Goal: Information Seeking & Learning: Learn about a topic

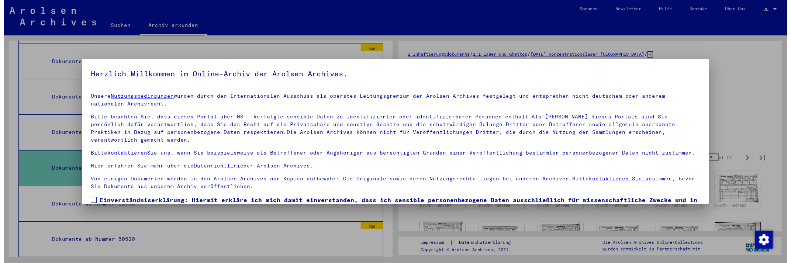
scroll to position [37, 0]
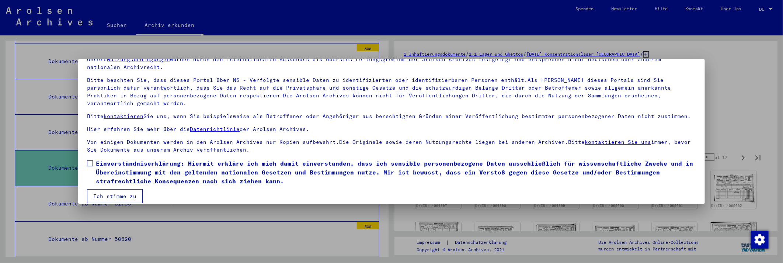
click at [89, 160] on span at bounding box center [90, 163] width 6 height 6
click at [107, 189] on button "Ich stimme zu" at bounding box center [115, 196] width 56 height 14
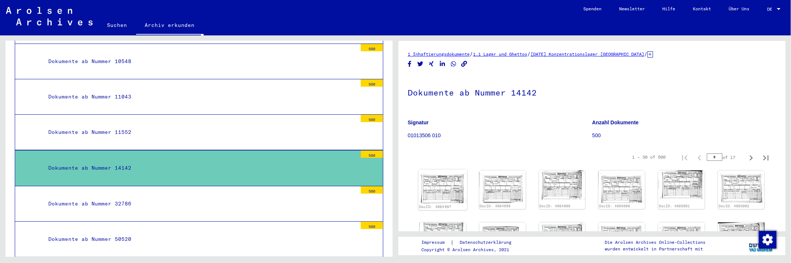
click at [447, 196] on img at bounding box center [442, 187] width 49 height 34
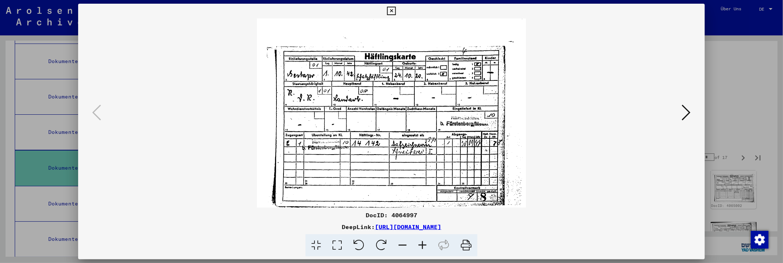
click at [393, 11] on icon at bounding box center [391, 11] width 8 height 9
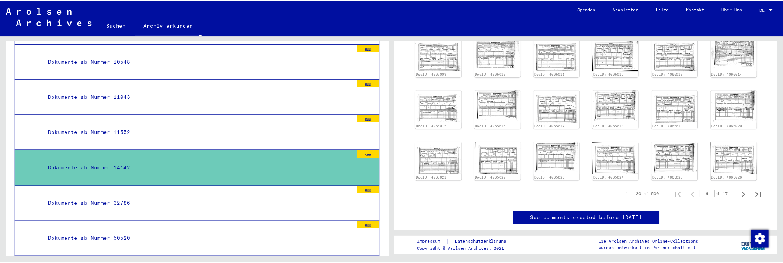
scroll to position [327, 0]
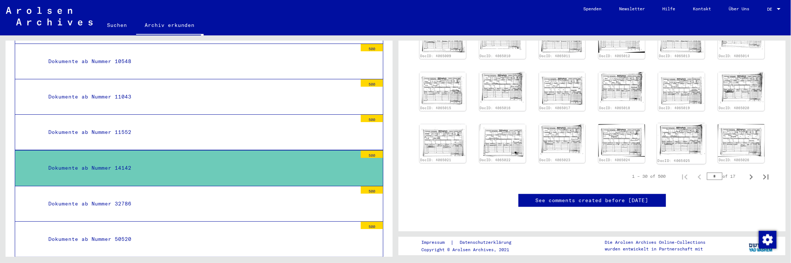
click at [677, 123] on img at bounding box center [681, 140] width 49 height 34
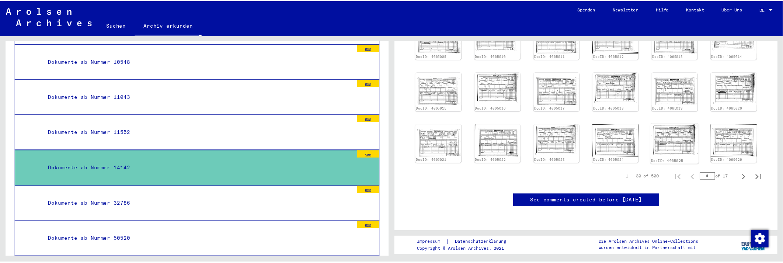
scroll to position [326, 0]
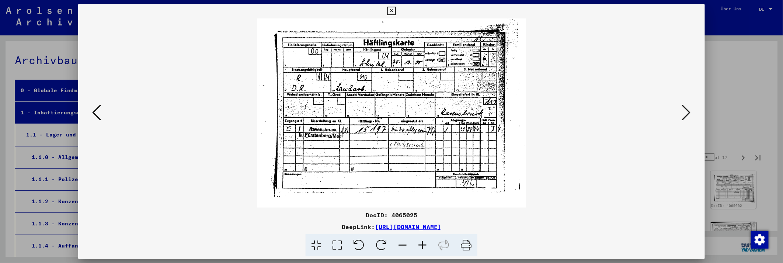
click at [391, 8] on icon at bounding box center [391, 11] width 8 height 9
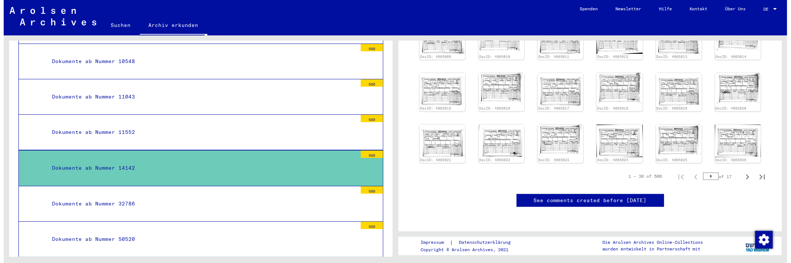
scroll to position [327, 0]
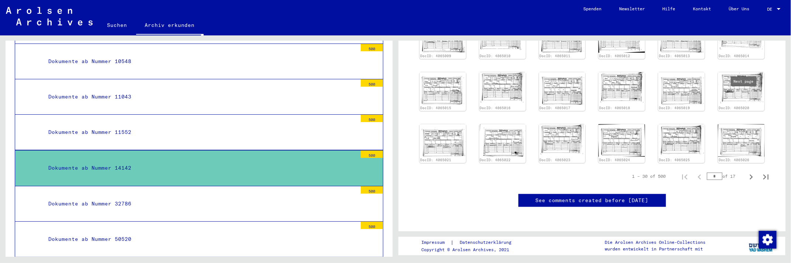
click at [746, 172] on icon "Next page" at bounding box center [751, 177] width 10 height 10
type input "*"
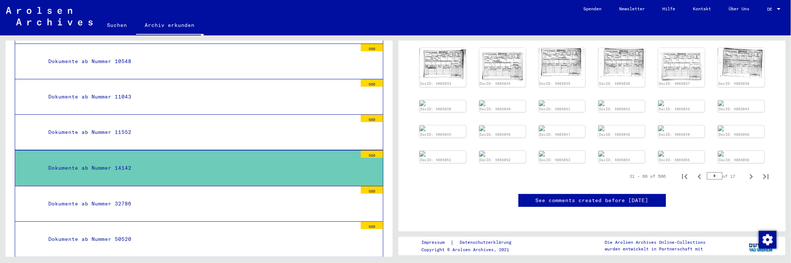
scroll to position [420, 0]
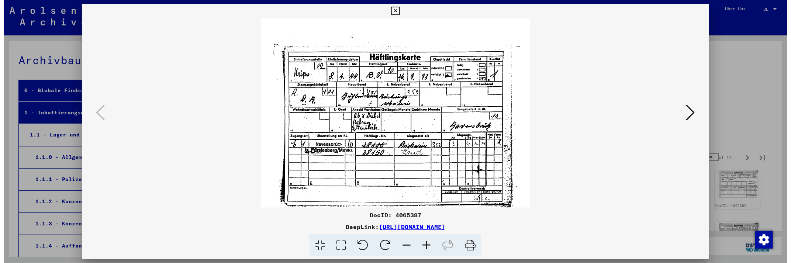
scroll to position [1299, 0]
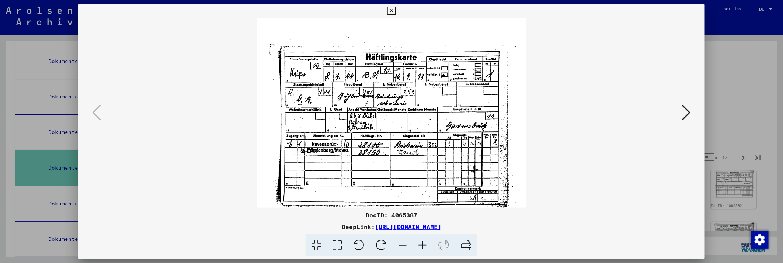
click at [736, 110] on div at bounding box center [391, 131] width 783 height 263
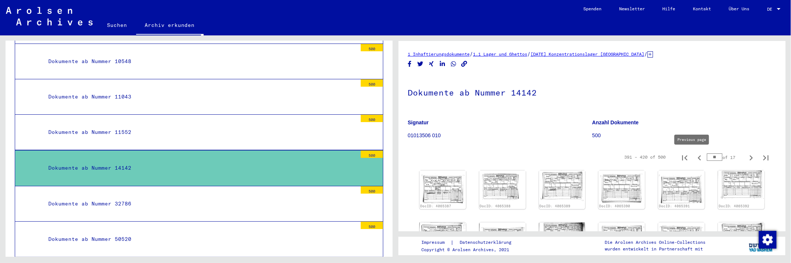
click at [697, 158] on icon "Previous page" at bounding box center [698, 157] width 3 height 5
type input "**"
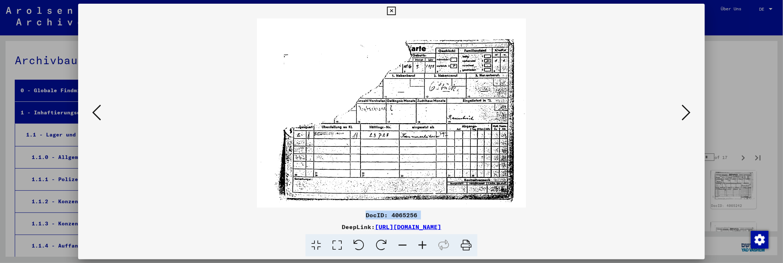
scroll to position [1299, 0]
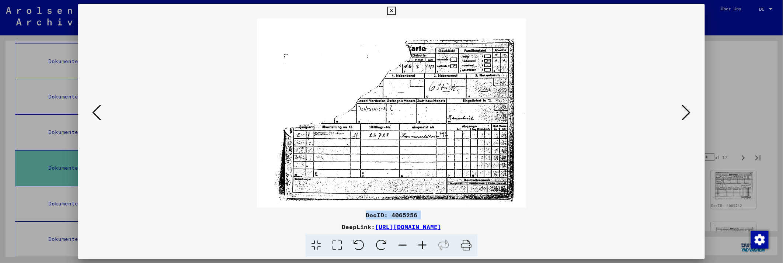
click at [691, 113] on icon at bounding box center [686, 113] width 9 height 18
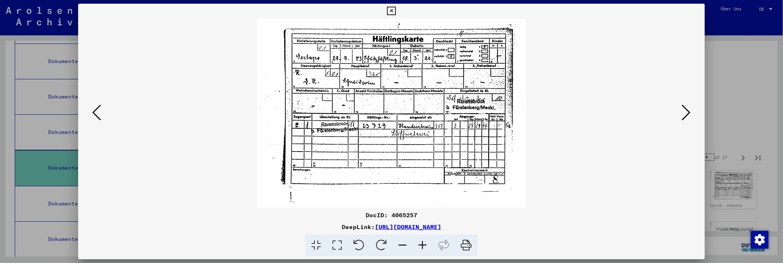
click at [466, 243] on icon at bounding box center [466, 245] width 22 height 22
